Goal: Transaction & Acquisition: Purchase product/service

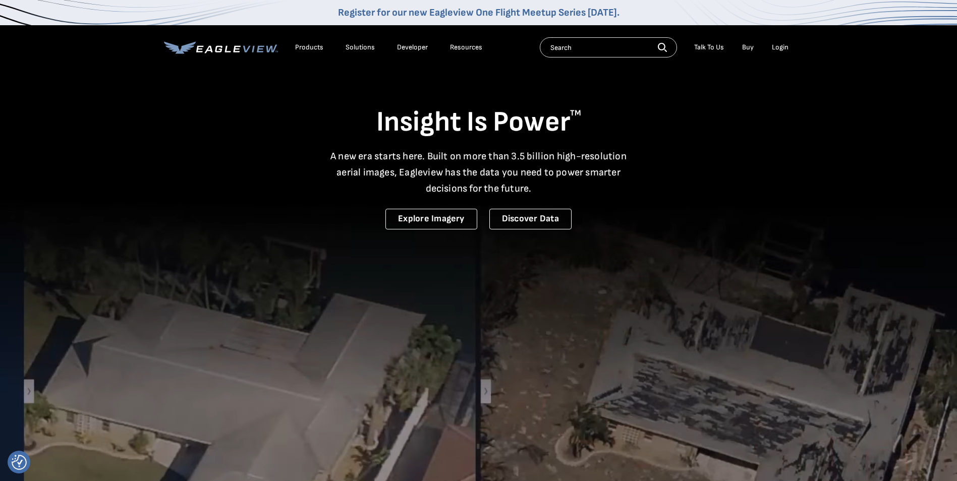
click at [779, 47] on div "Login" at bounding box center [780, 47] width 17 height 9
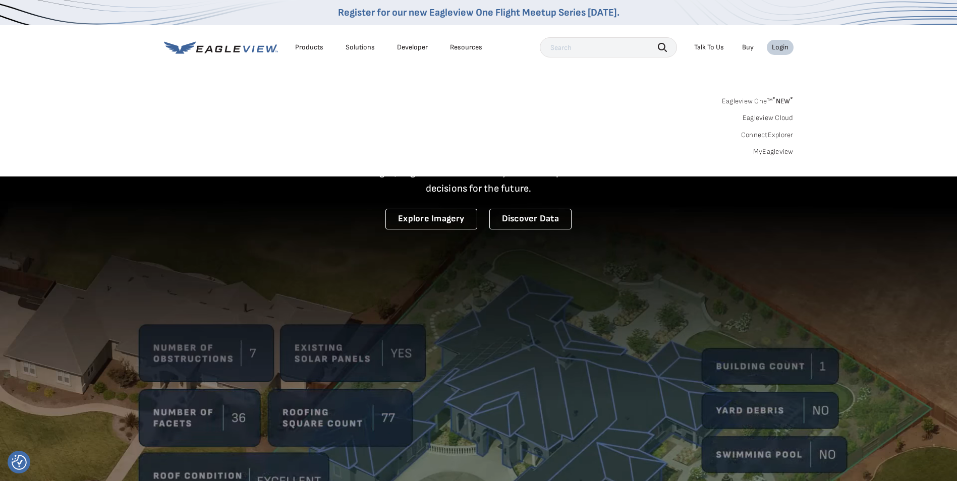
click at [754, 151] on link "MyEagleview" at bounding box center [773, 151] width 40 height 9
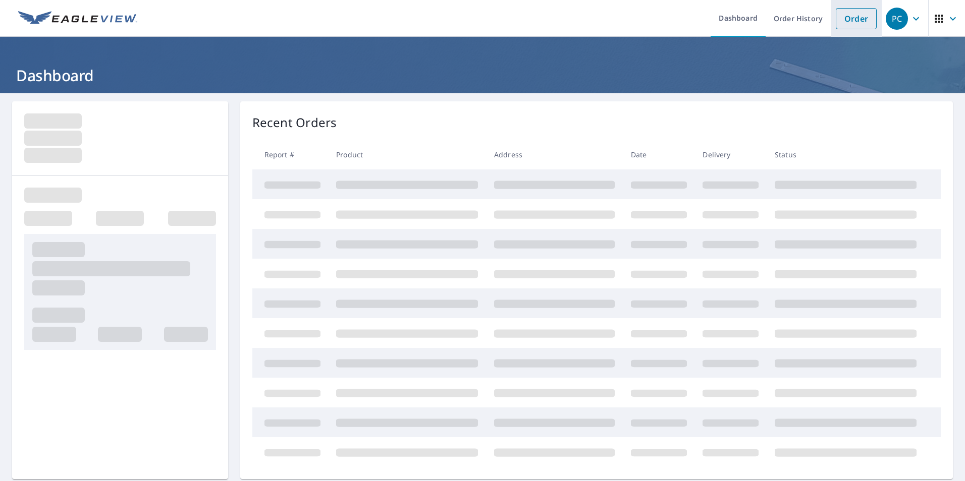
click at [836, 20] on link "Order" at bounding box center [856, 18] width 41 height 21
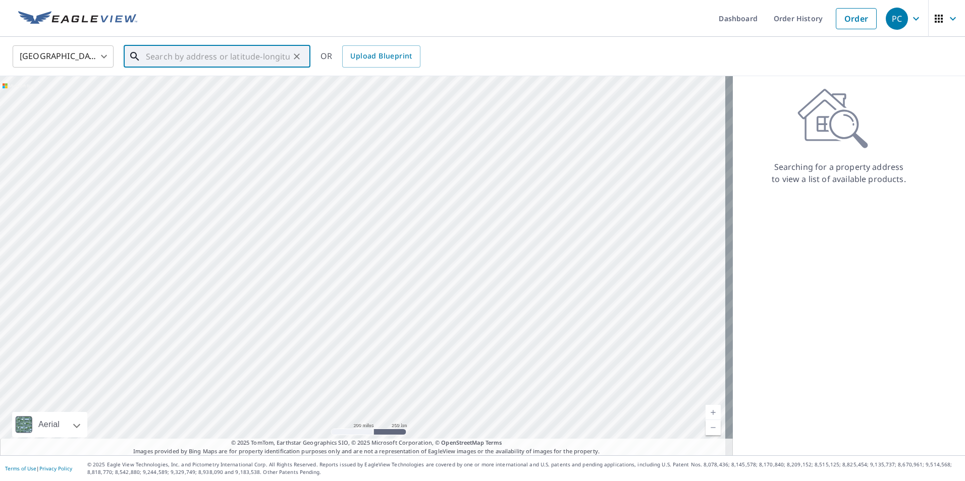
click at [202, 56] on input "text" at bounding box center [218, 56] width 144 height 28
click at [223, 60] on input "text" at bounding box center [218, 56] width 144 height 28
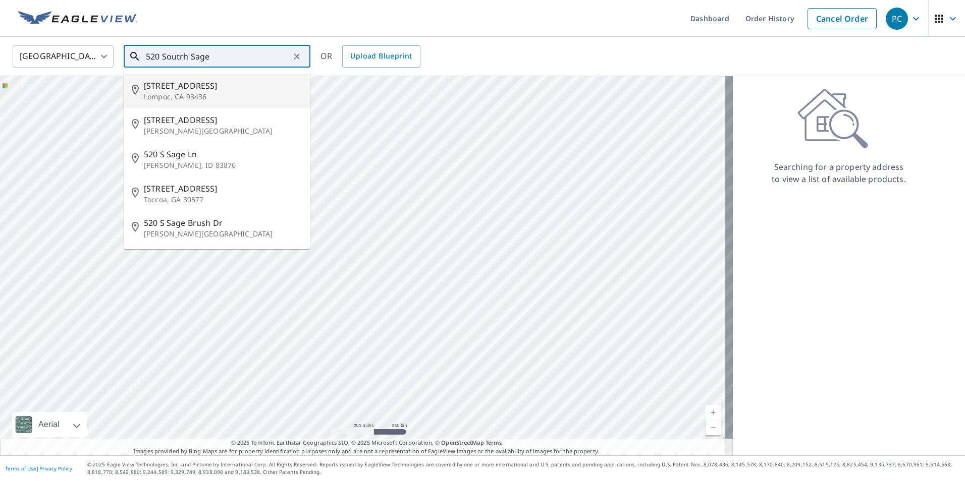
click at [197, 84] on span "520 S Sage St" at bounding box center [223, 86] width 158 height 12
type input "520 S Sage St Lompoc, CA 93436"
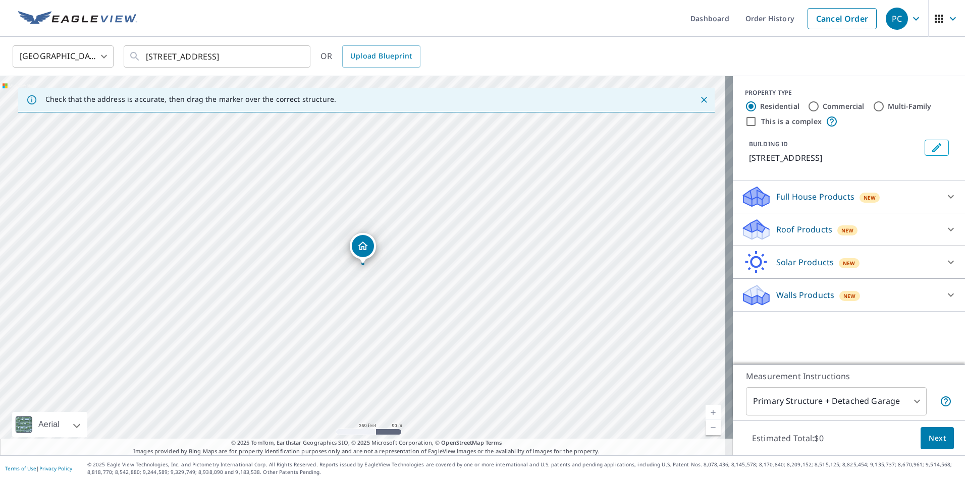
click at [745, 229] on icon at bounding box center [754, 226] width 22 height 13
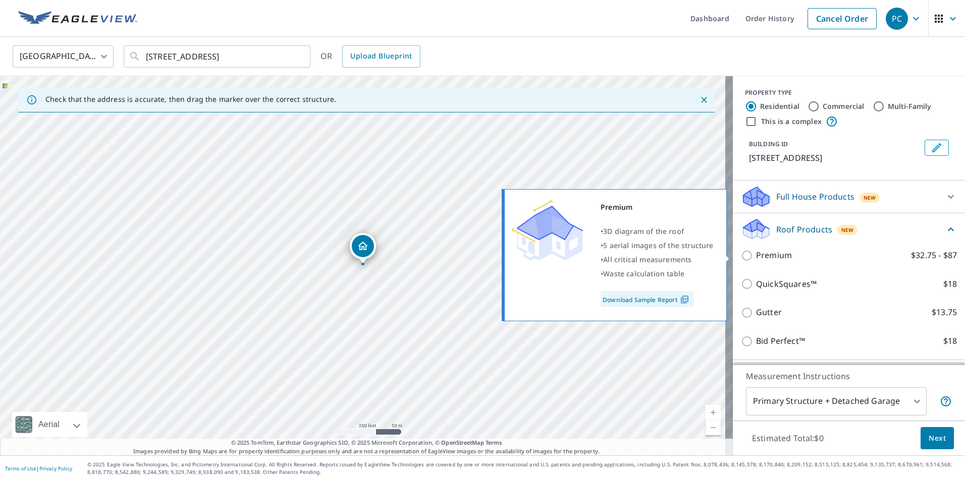
click at [742, 257] on input "Premium $32.75 - $87" at bounding box center [748, 256] width 15 height 12
checkbox input "true"
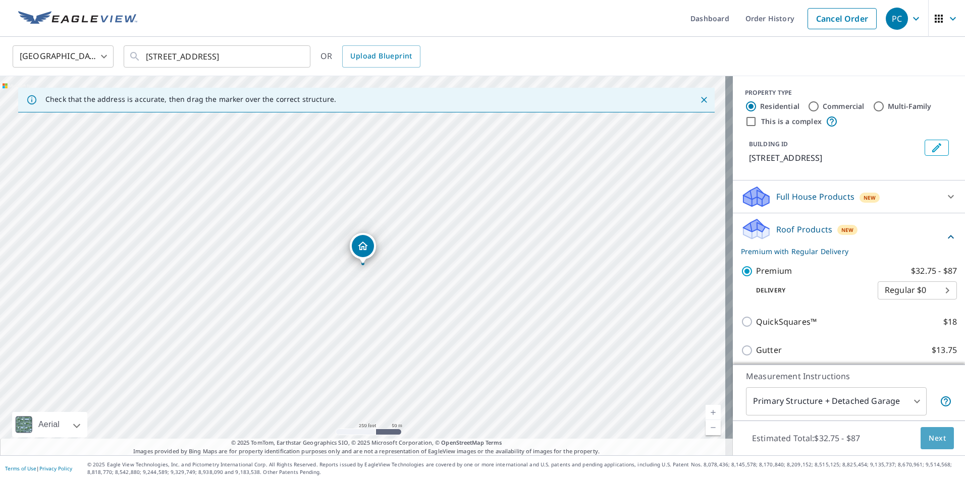
click at [933, 438] on span "Next" at bounding box center [936, 438] width 17 height 13
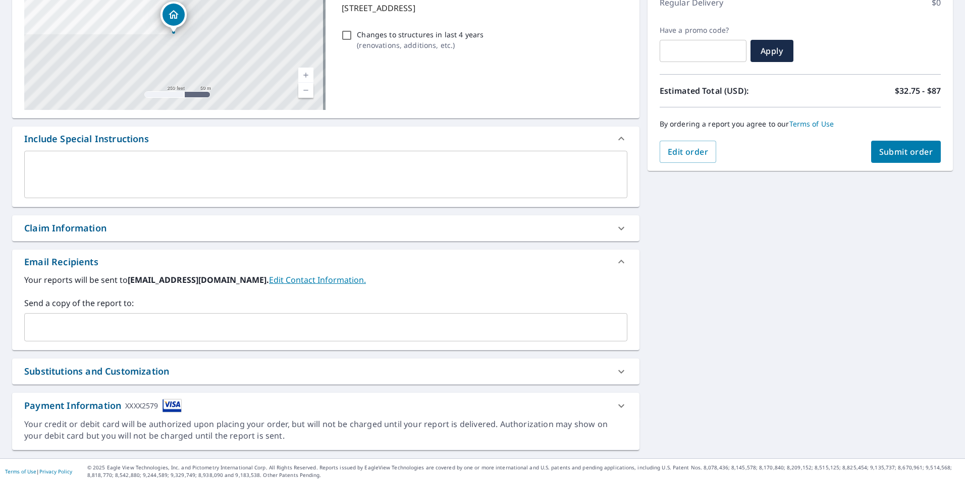
scroll to position [154, 0]
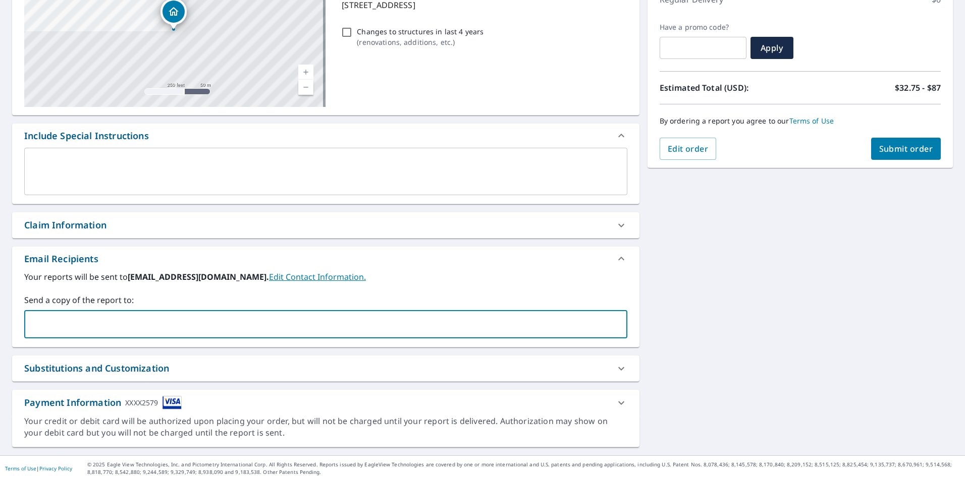
click at [91, 330] on input "text" at bounding box center [318, 324] width 579 height 19
type input "pcasarez@com"
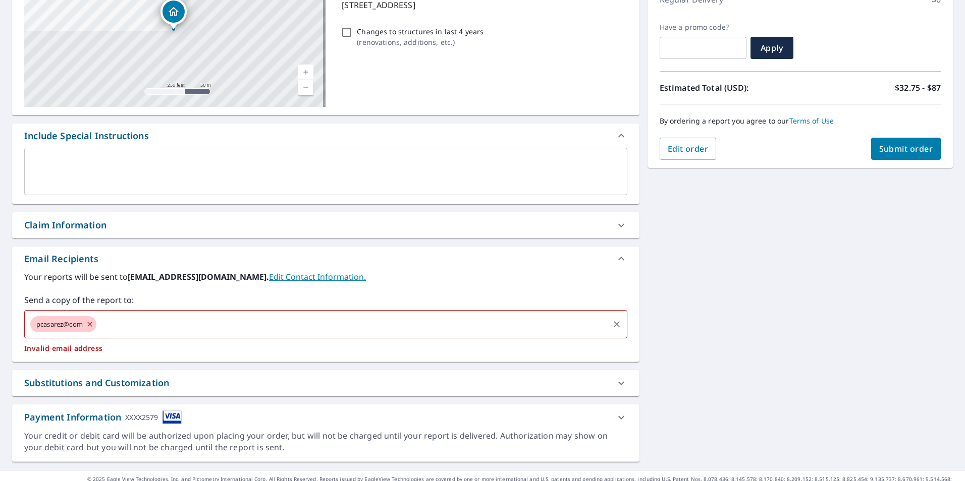
click at [88, 323] on icon at bounding box center [90, 324] width 8 height 11
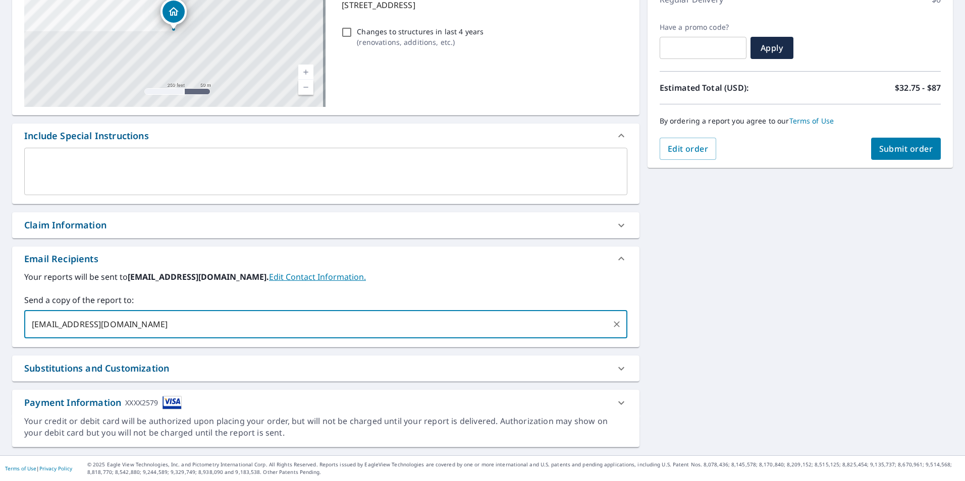
type input "pcasarez1@comcast.net"
click at [900, 140] on button "Submit order" at bounding box center [906, 149] width 70 height 22
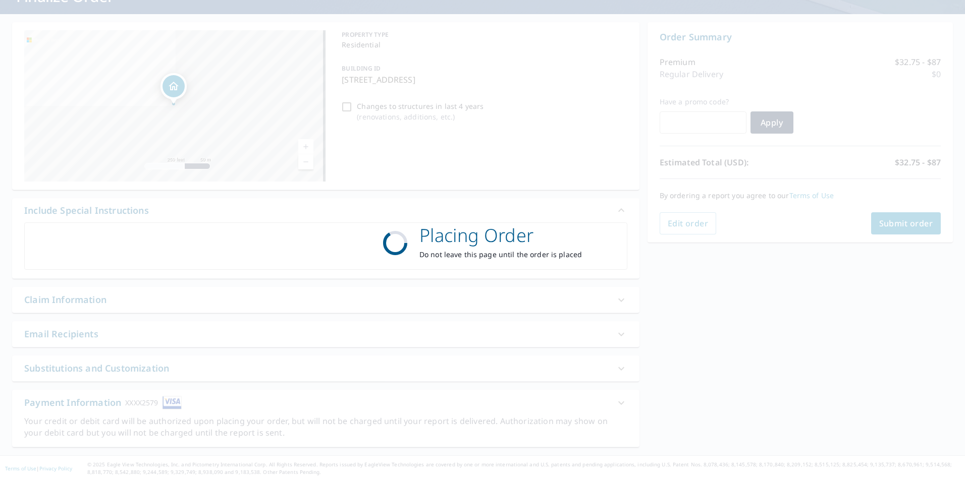
scroll to position [79, 0]
